Goal: Communication & Community: Answer question/provide support

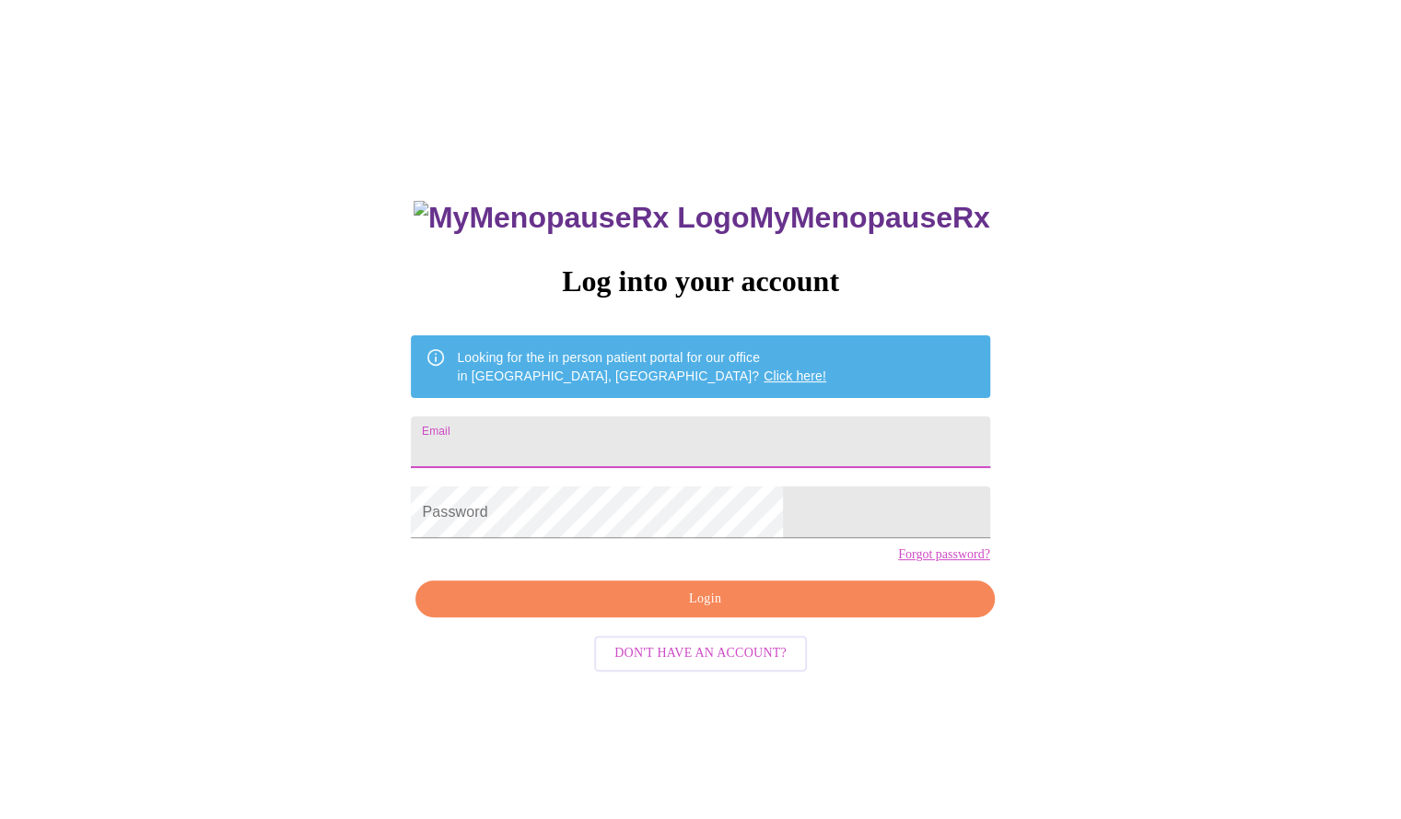
click at [664, 433] on input "Email" at bounding box center [700, 442] width 579 height 52
type input "[EMAIL_ADDRESS][DOMAIN_NAME]"
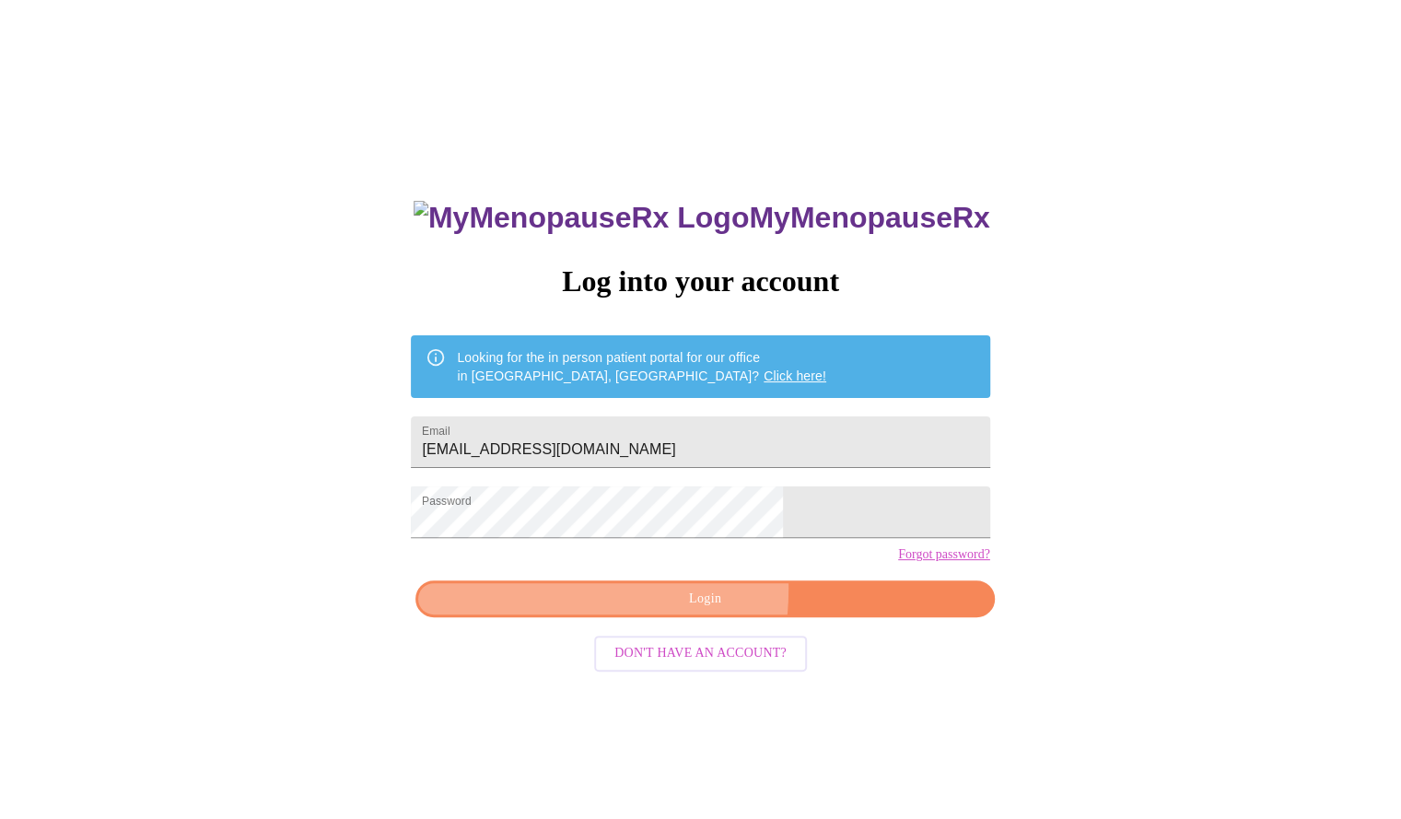
click at [599, 611] on span "Login" at bounding box center [705, 599] width 536 height 23
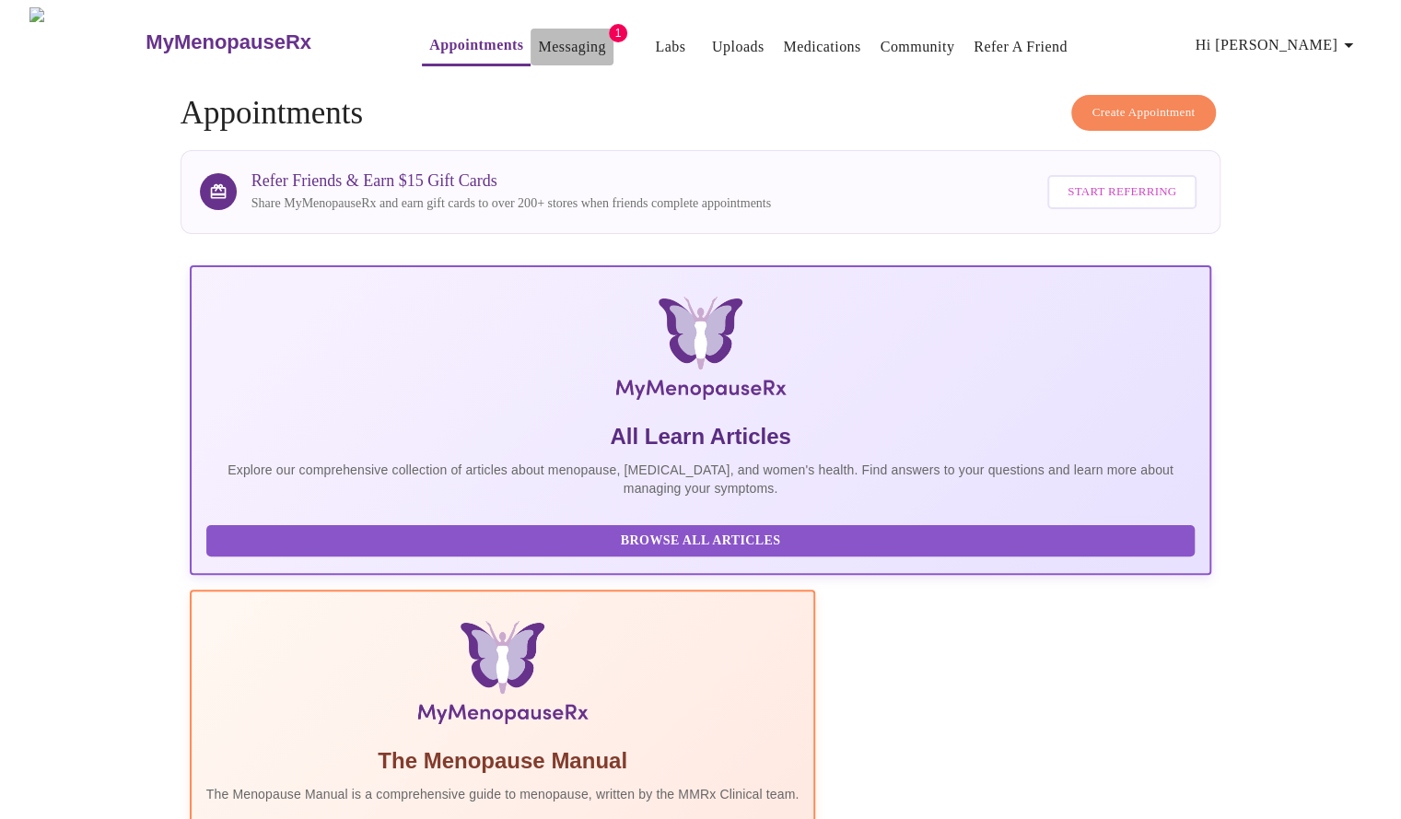
click at [542, 29] on button "Messaging" at bounding box center [572, 47] width 82 height 37
click at [543, 34] on link "Messaging" at bounding box center [571, 47] width 67 height 26
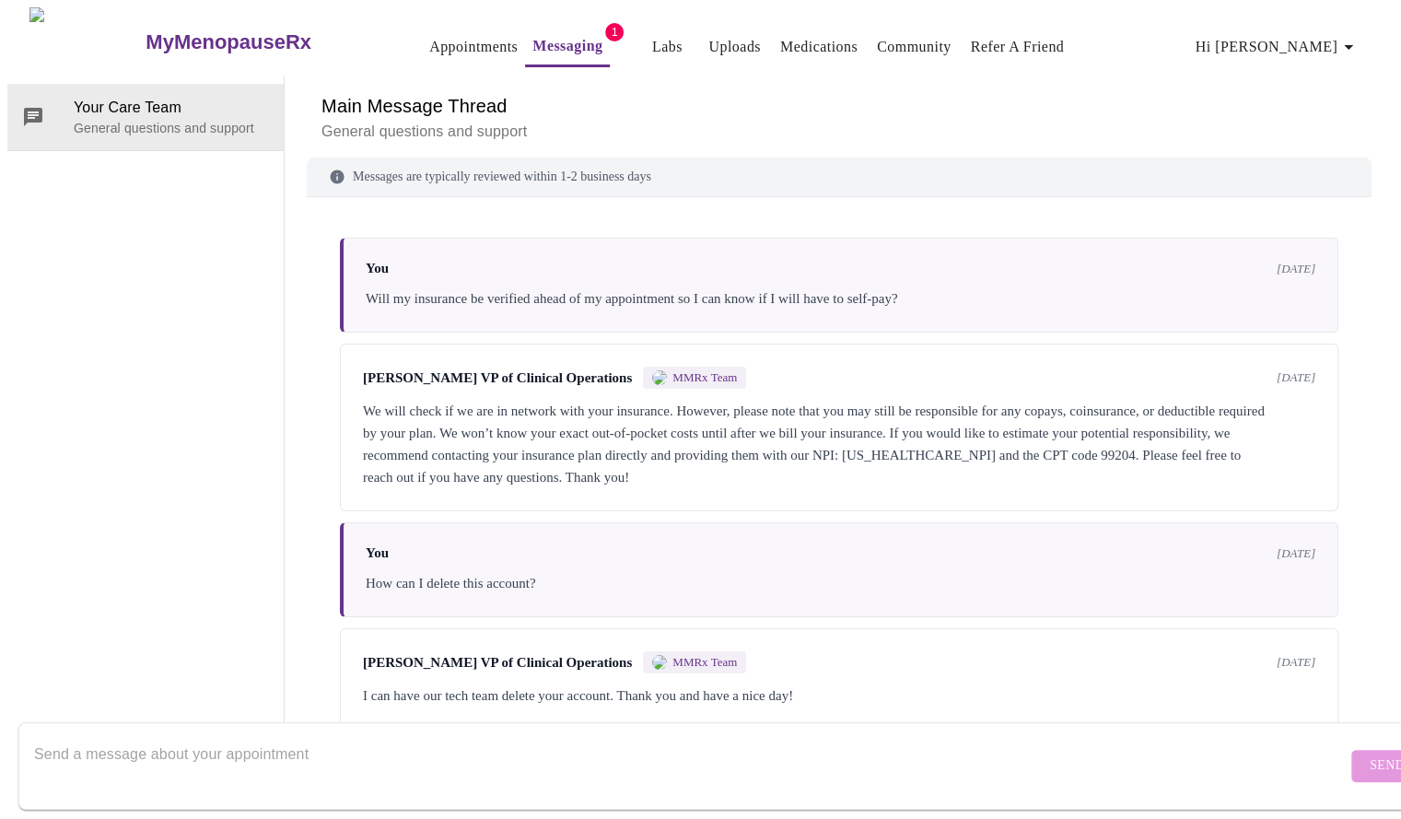
scroll to position [247, 0]
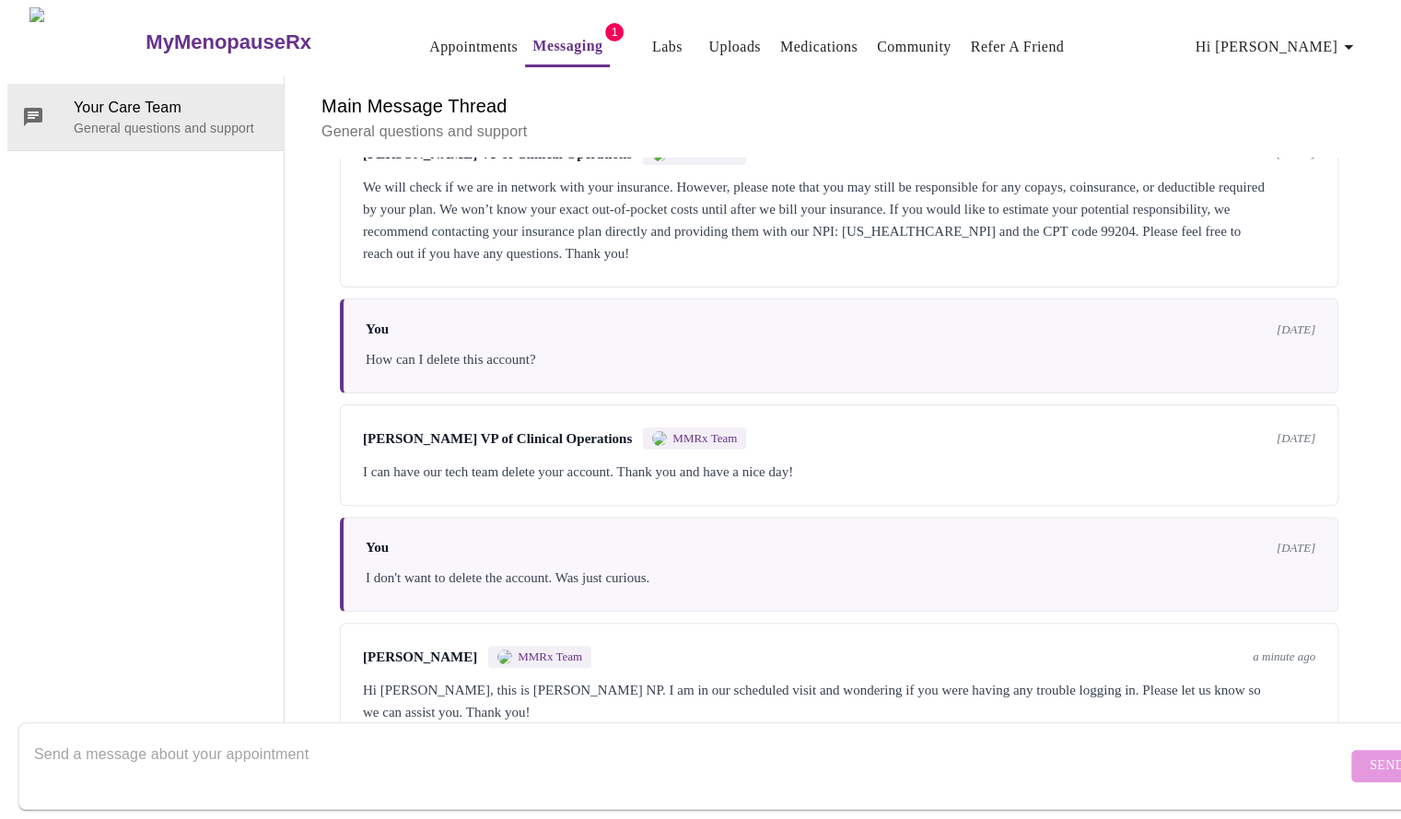
click at [518, 687] on div "Main Message Thread General questions and support Messages are typically review…" at bounding box center [839, 411] width 1065 height 670
click at [969, 736] on textarea "Send a message about your appointment" at bounding box center [690, 765] width 1313 height 59
click at [1185, 679] on div "Hi Brenda-Gail, this is Liz MMRx NP. I am in our scheduled visit and wondering …" at bounding box center [839, 701] width 953 height 44
click at [783, 679] on div "Hi Brenda-Gail, this is Liz MMRx NP. I am in our scheduled visit and wondering …" at bounding box center [839, 701] width 953 height 44
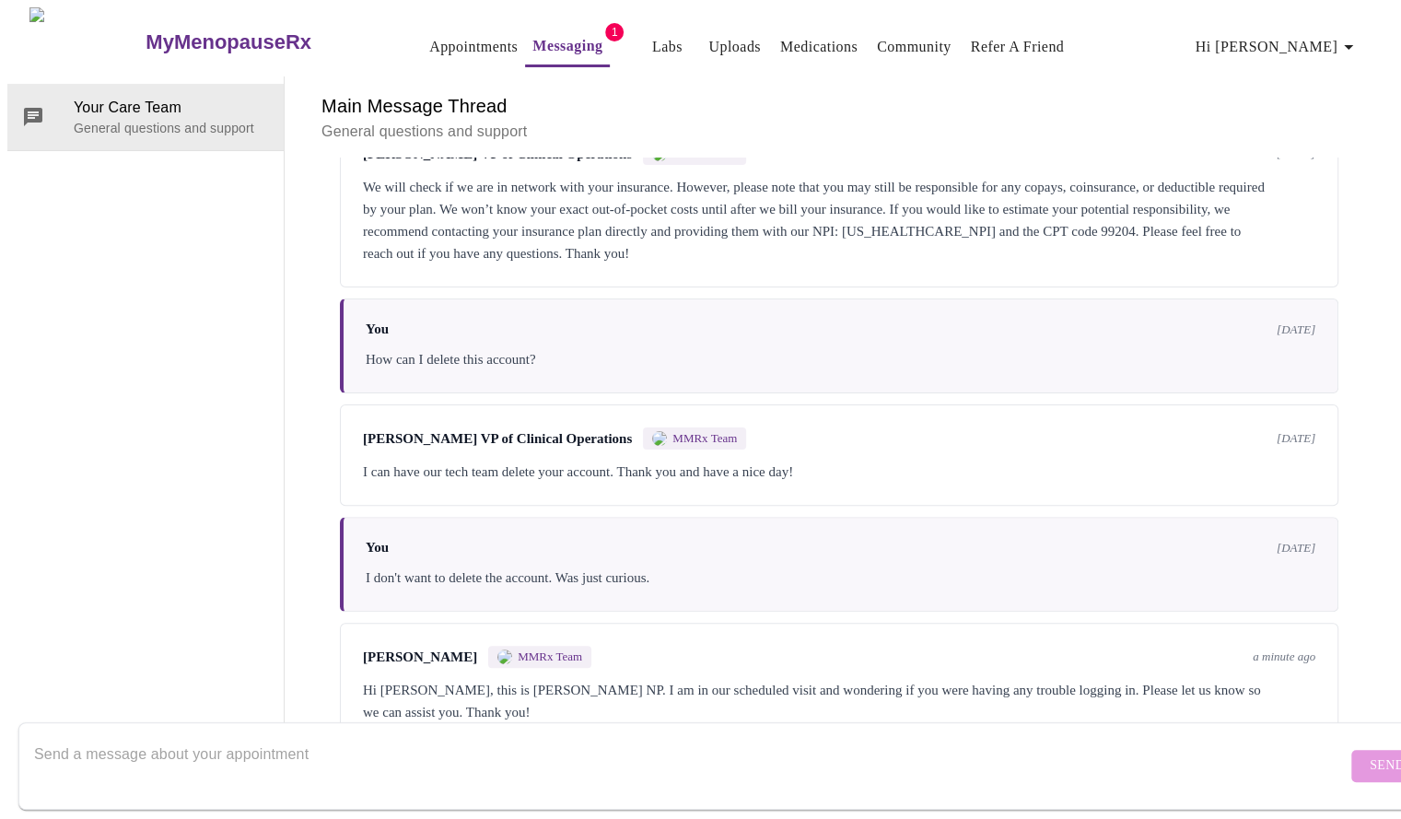
click at [283, 745] on textarea "Send a message about your appointment" at bounding box center [690, 765] width 1313 height 59
type textarea "LOggin in now"
click at [1370, 754] on span "Send" at bounding box center [1387, 765] width 35 height 23
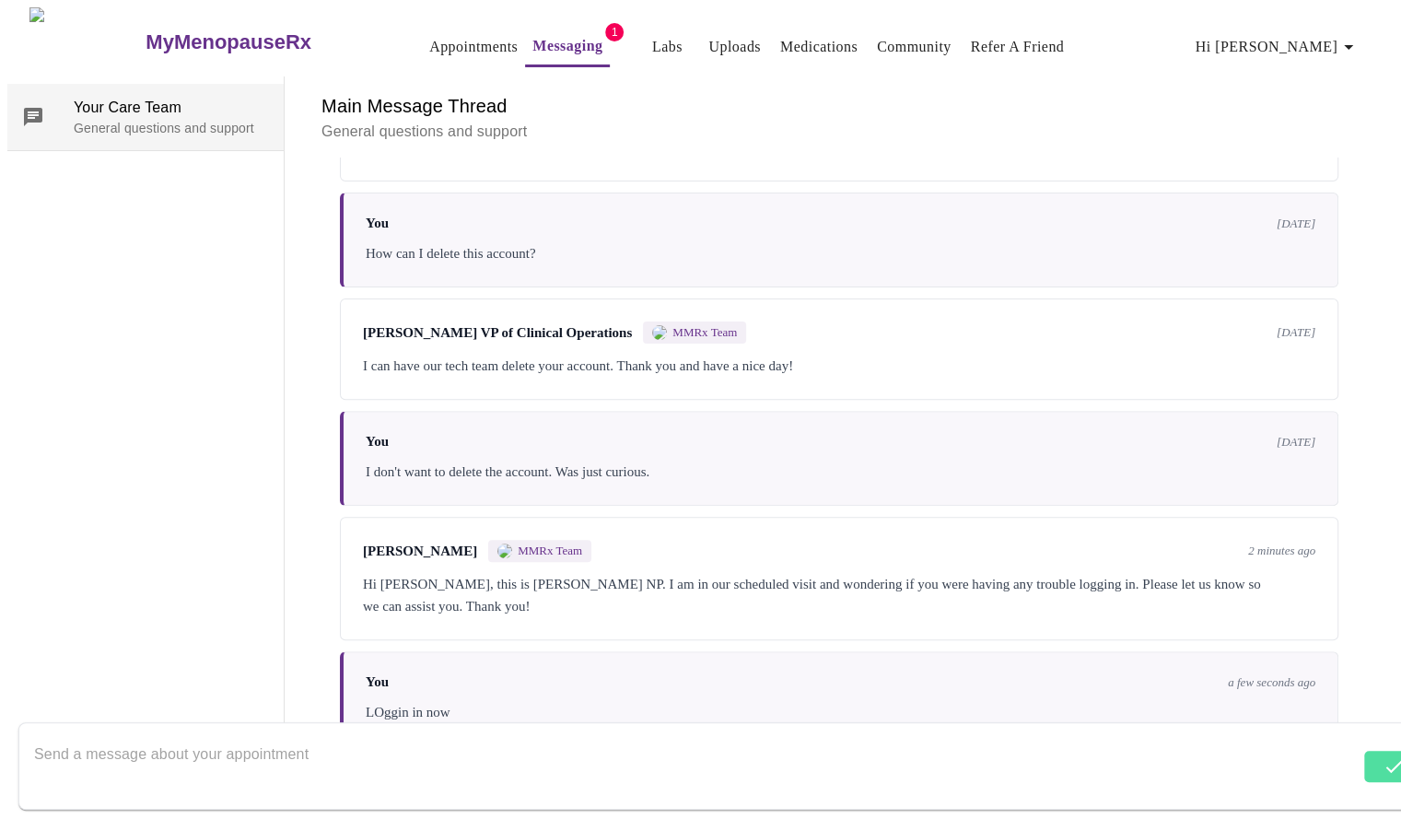
scroll to position [357, 0]
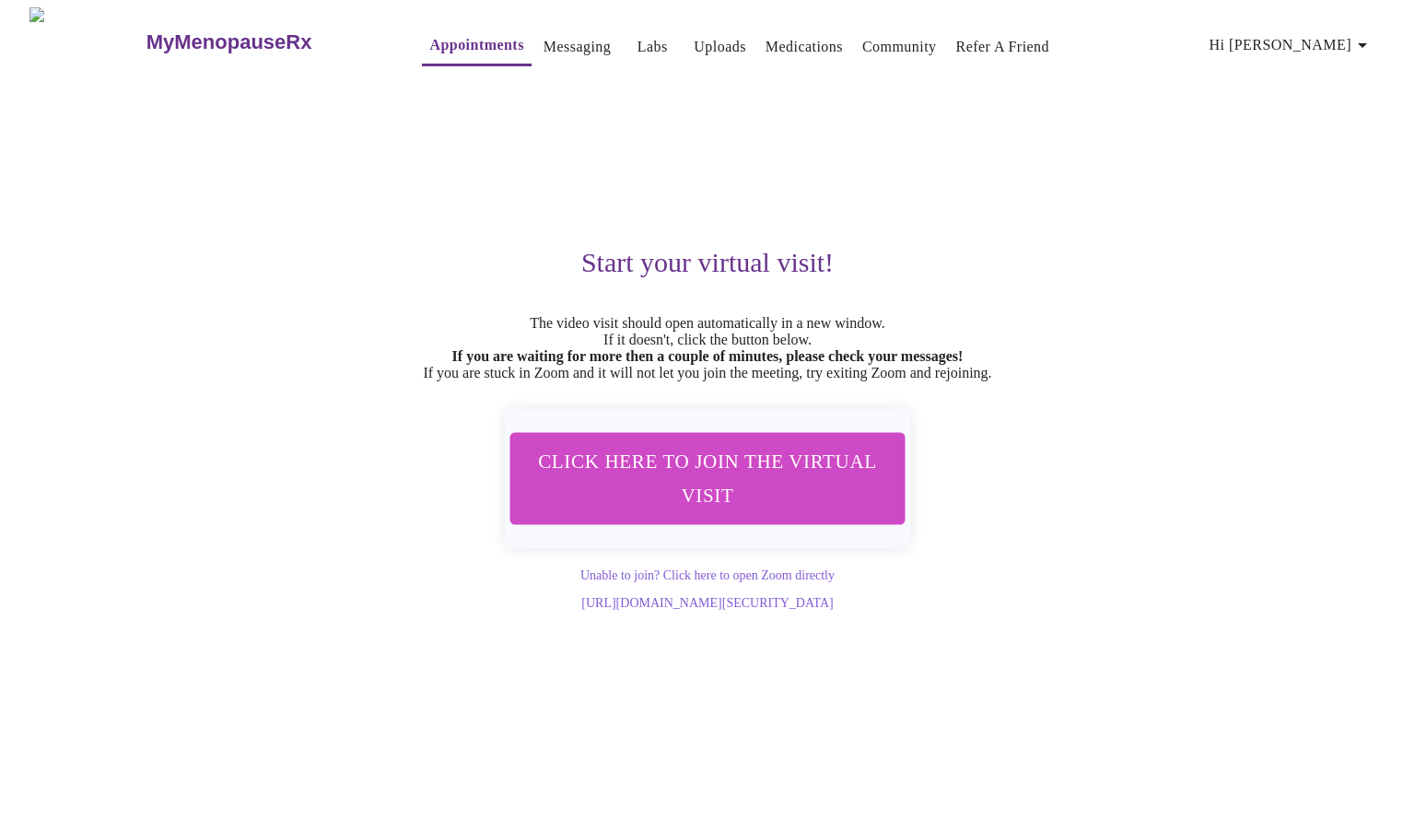
click at [794, 501] on span "Click here to join the virtual visit" at bounding box center [708, 479] width 364 height 72
click at [828, 489] on span "Click here to join the virtual visit" at bounding box center [708, 479] width 364 height 72
